Goal: Task Accomplishment & Management: Manage account settings

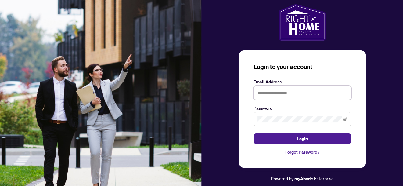
click at [278, 96] on input "text" at bounding box center [303, 93] width 98 height 14
type input "**********"
click at [345, 119] on icon "eye-invisible" at bounding box center [345, 119] width 4 height 4
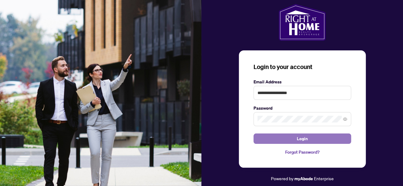
click at [294, 136] on button "Login" at bounding box center [303, 138] width 98 height 10
click at [300, 140] on span "Login" at bounding box center [302, 139] width 11 height 10
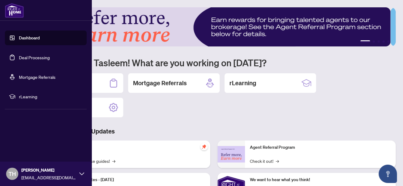
click at [31, 38] on link "Dashboard" at bounding box center [29, 37] width 21 height 5
click at [33, 57] on link "Deal Processing" at bounding box center [34, 57] width 31 height 5
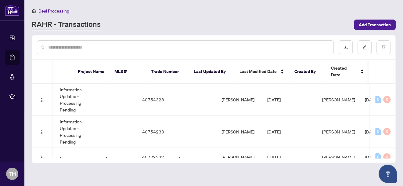
scroll to position [0, 226]
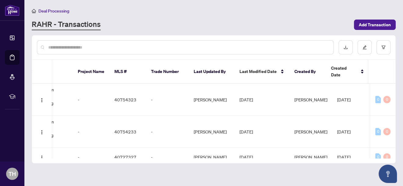
click at [393, 84] on td "0 0" at bounding box center [382, 100] width 25 height 32
click at [234, 30] on main "Deal Processing [PERSON_NAME] - Transactions Add Transaction Ticket Number Prop…" at bounding box center [213, 93] width 379 height 186
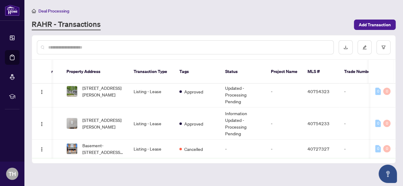
scroll to position [7, 33]
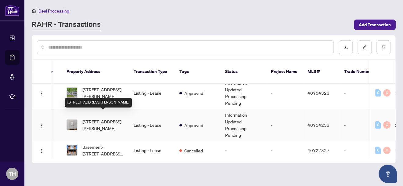
click at [95, 119] on span "[STREET_ADDRESS][PERSON_NAME]" at bounding box center [102, 124] width 41 height 13
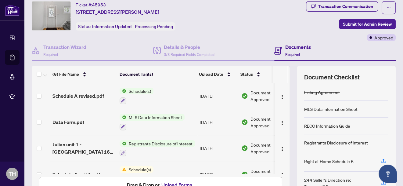
scroll to position [8, 0]
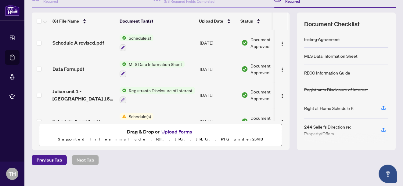
click at [170, 131] on button "Upload Forms" at bounding box center [177, 132] width 34 height 8
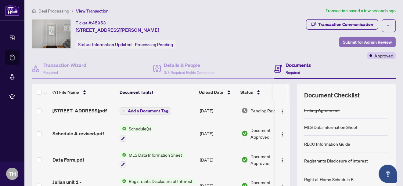
click at [362, 41] on span "Submit for Admin Review" at bounding box center [367, 42] width 49 height 10
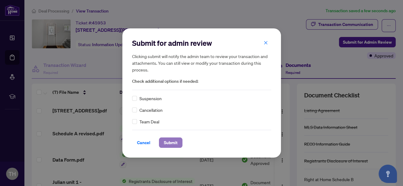
click at [165, 140] on span "Submit" at bounding box center [171, 143] width 14 height 10
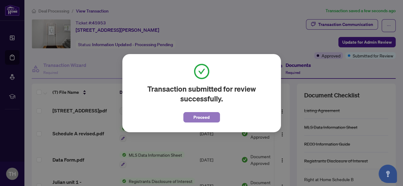
click at [206, 117] on span "Proceed" at bounding box center [201, 117] width 16 height 10
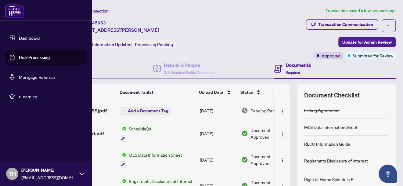
click at [34, 55] on link "Deal Processing" at bounding box center [34, 57] width 31 height 5
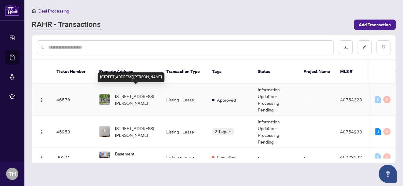
click at [127, 93] on span "[STREET_ADDRESS][PERSON_NAME]" at bounding box center [135, 99] width 41 height 13
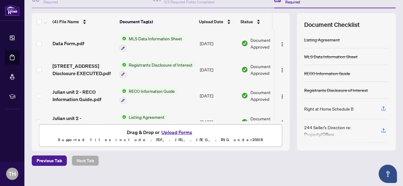
scroll to position [71, 0]
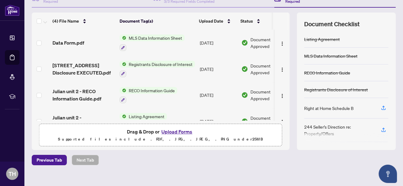
click at [179, 132] on button "Upload Forms" at bounding box center [177, 132] width 34 height 8
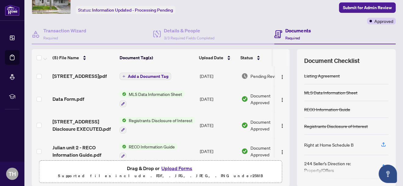
scroll to position [0, 0]
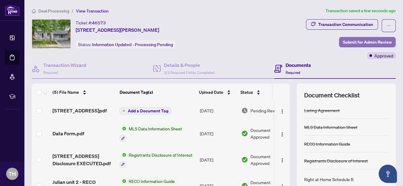
click at [359, 42] on span "Submit for Admin Review" at bounding box center [367, 42] width 49 height 10
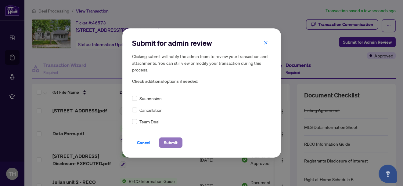
click at [174, 140] on span "Submit" at bounding box center [171, 143] width 14 height 10
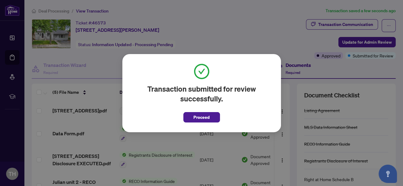
click at [200, 117] on span "Proceed" at bounding box center [201, 117] width 16 height 10
